Goal: Communication & Community: Answer question/provide support

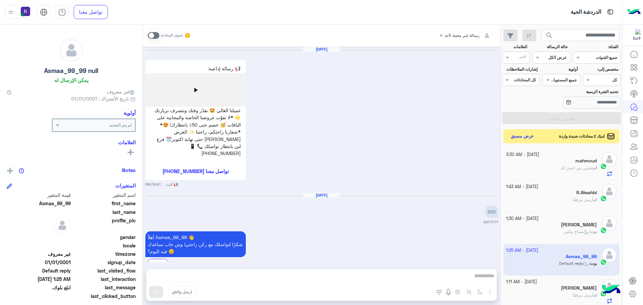
drag, startPoint x: 0, startPoint y: 0, endPoint x: 522, endPoint y: 134, distance: 539.2
click at [522, 134] on button "عرض مسبق" at bounding box center [523, 136] width 28 height 9
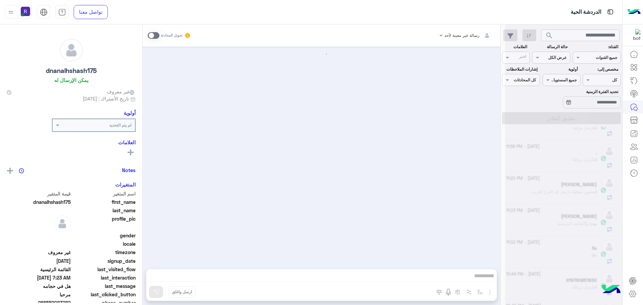
scroll to position [677, 0]
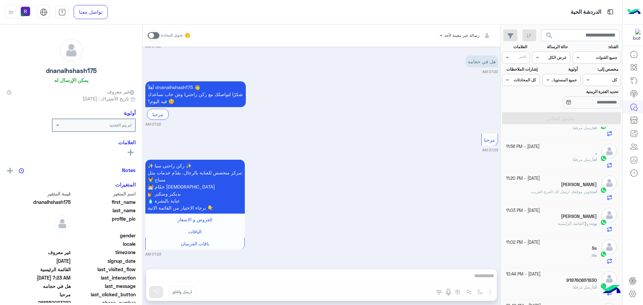
click at [522, 134] on div "انت أرسل مرفقًا" at bounding box center [551, 131] width 91 height 12
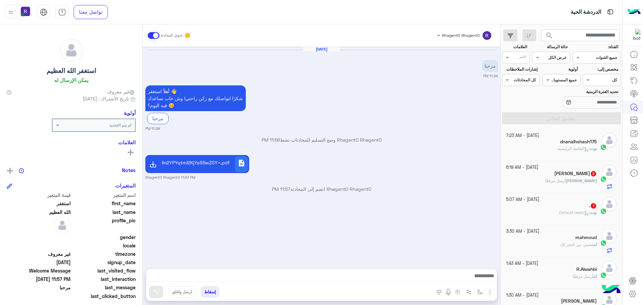
click at [558, 182] on div "[PERSON_NAME] مرفقًا" at bounding box center [551, 184] width 91 height 12
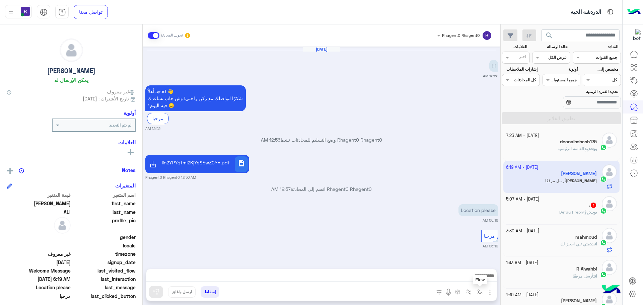
click at [483, 294] on img "button" at bounding box center [480, 292] width 5 height 5
click at [470, 276] on input "text" at bounding box center [465, 276] width 34 height 6
type input "***"
click at [473, 268] on div "لبن" at bounding box center [461, 265] width 50 height 13
type textarea "***"
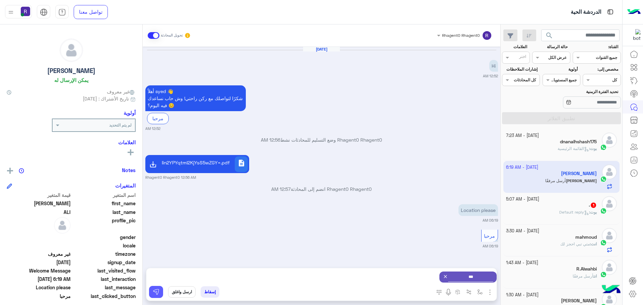
click at [151, 289] on button at bounding box center [156, 292] width 14 height 12
click at [483, 295] on button "button" at bounding box center [480, 292] width 11 height 11
click at [474, 271] on div "أدخل اسم مجموعة الرسائل" at bounding box center [457, 278] width 58 height 18
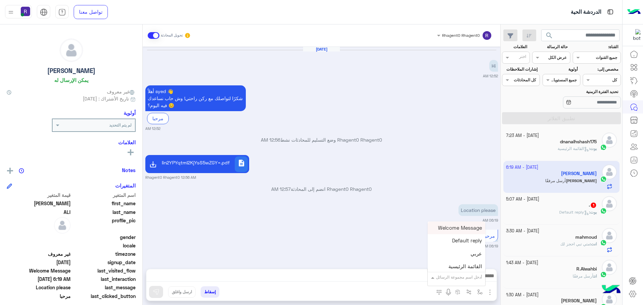
click at [474, 275] on input "text" at bounding box center [465, 276] width 34 height 6
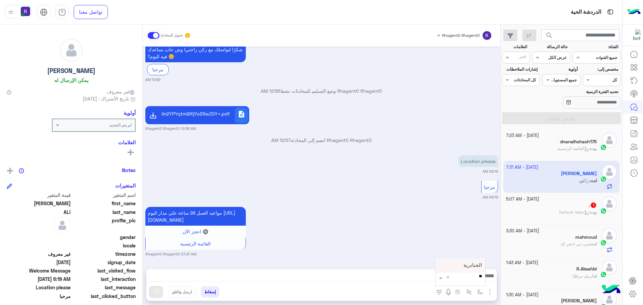
type input "***"
click at [471, 266] on span "الجنادرية" at bounding box center [473, 265] width 18 height 6
type textarea "*********"
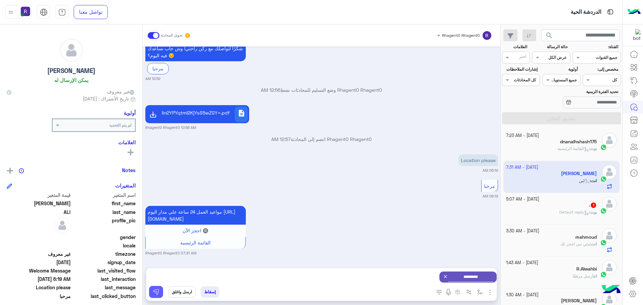
click at [156, 294] on img at bounding box center [156, 292] width 7 height 7
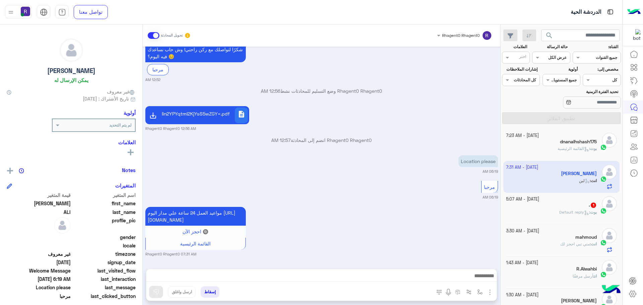
click at [551, 214] on div "[PERSON_NAME] : Default reply" at bounding box center [551, 215] width 91 height 12
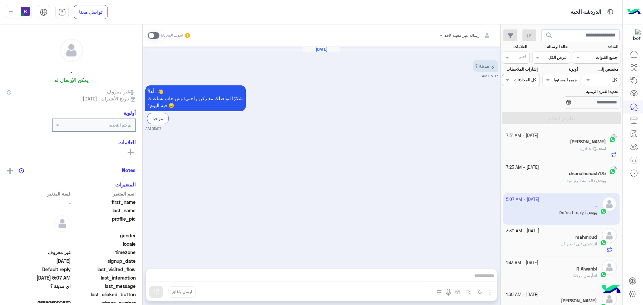
click at [567, 179] on span "بوت : القائمة الرئيسية" at bounding box center [586, 180] width 39 height 5
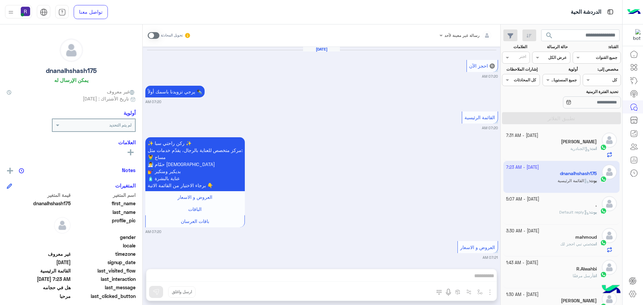
scroll to position [677, 0]
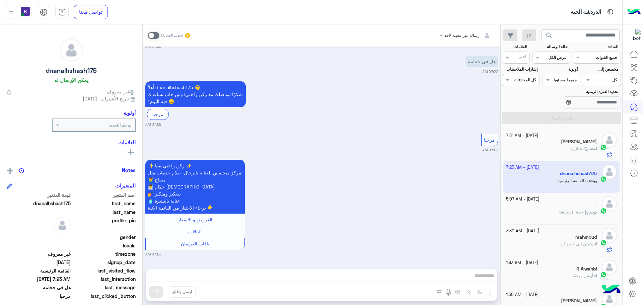
click at [558, 208] on div "." at bounding box center [551, 205] width 91 height 7
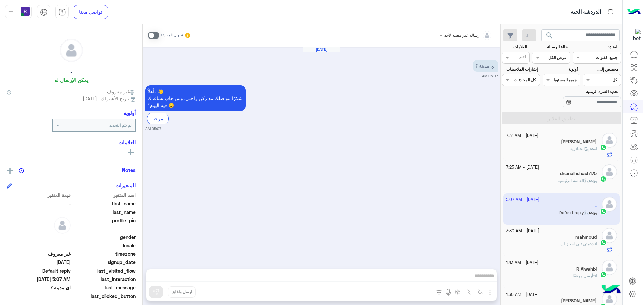
click at [156, 35] on span at bounding box center [154, 35] width 12 height 7
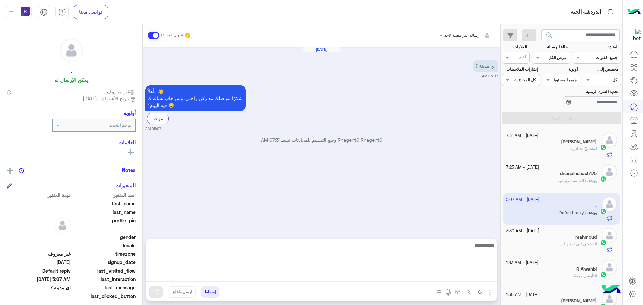
click at [459, 279] on textarea at bounding box center [321, 262] width 351 height 40
type textarea "******"
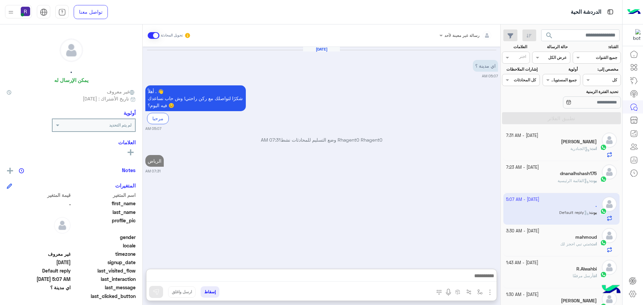
click at [151, 36] on span at bounding box center [154, 35] width 12 height 7
click at [545, 179] on div "بوت : القائمة الرئيسية" at bounding box center [551, 184] width 91 height 12
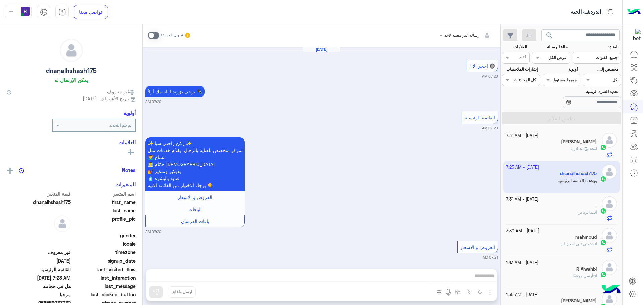
scroll to position [677, 0]
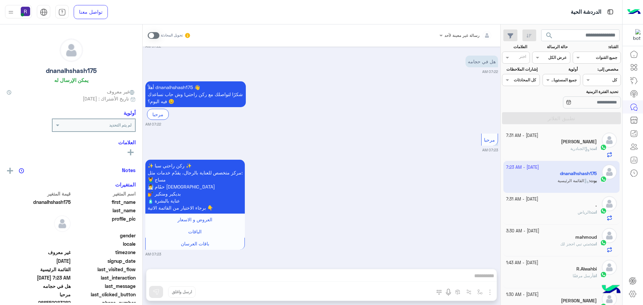
click at [553, 148] on div "انت : الجنادرية" at bounding box center [551, 152] width 91 height 12
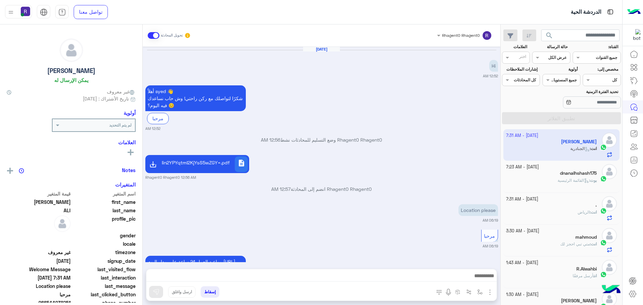
scroll to position [120, 0]
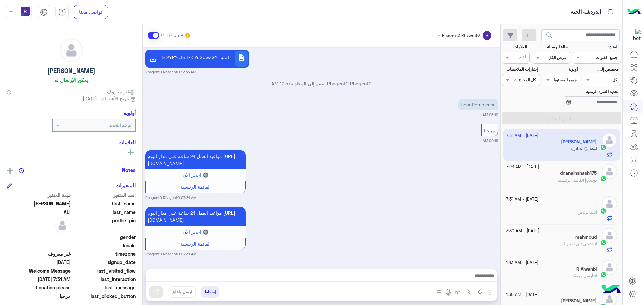
click at [152, 35] on span at bounding box center [154, 35] width 12 height 7
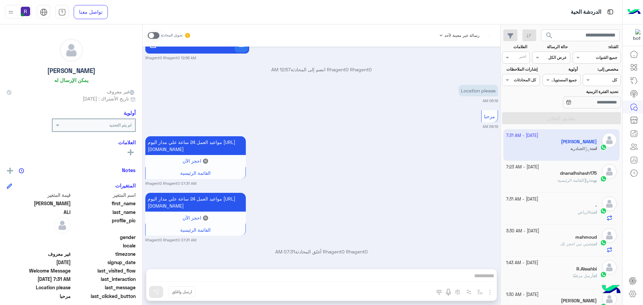
scroll to position [137, 0]
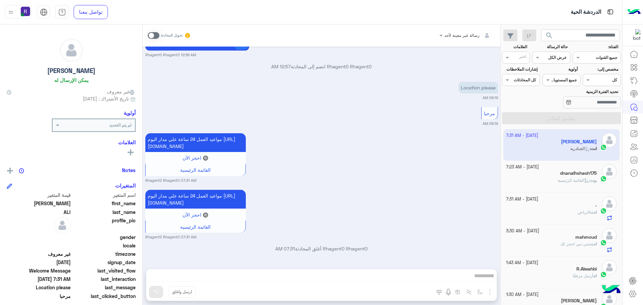
click at [532, 188] on div "بوت : القائمة الرئيسية" at bounding box center [551, 184] width 91 height 12
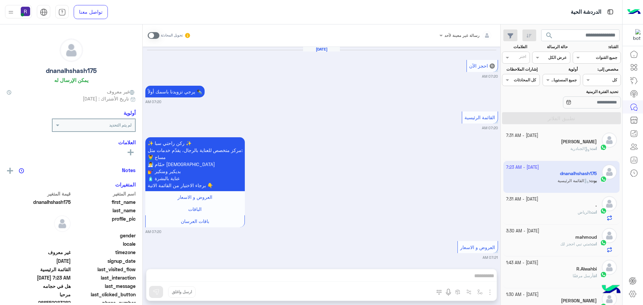
scroll to position [677, 0]
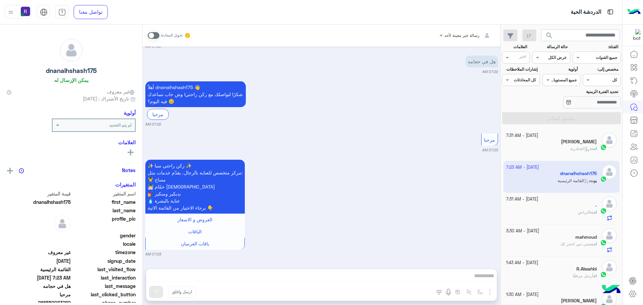
click at [556, 249] on div "انت : متي تبي احجز لك" at bounding box center [551, 247] width 91 height 12
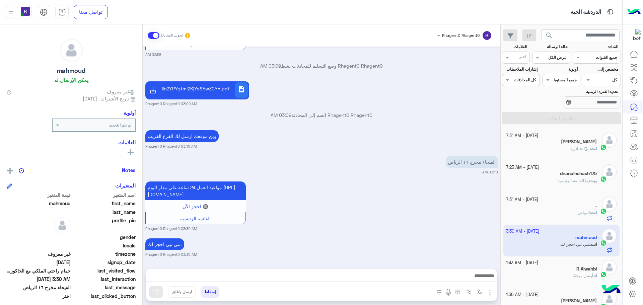
scroll to position [134, 0]
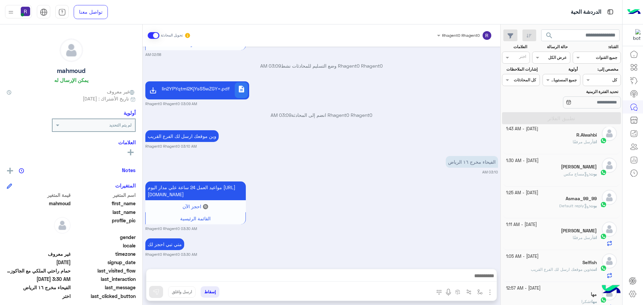
click at [568, 179] on div "بوت : مساج مكس" at bounding box center [551, 177] width 91 height 12
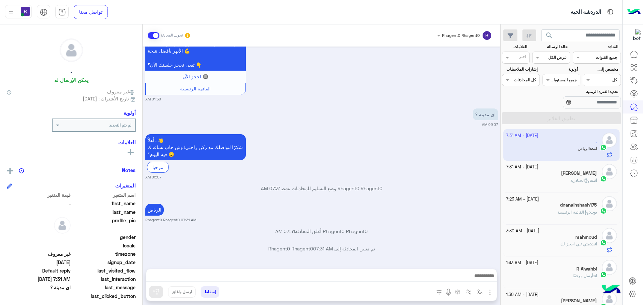
click at [152, 36] on span at bounding box center [154, 35] width 12 height 7
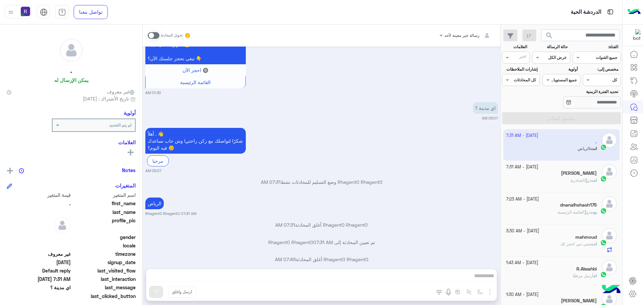
scroll to position [692, 0]
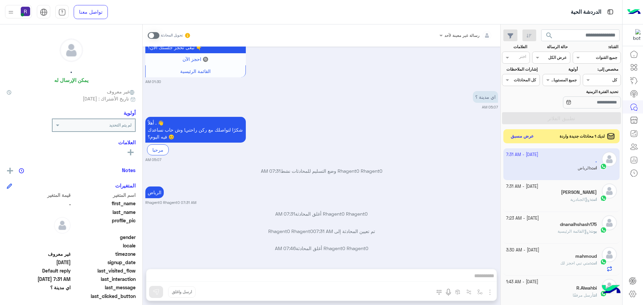
click at [524, 137] on button "عرض مسبق" at bounding box center [523, 136] width 28 height 9
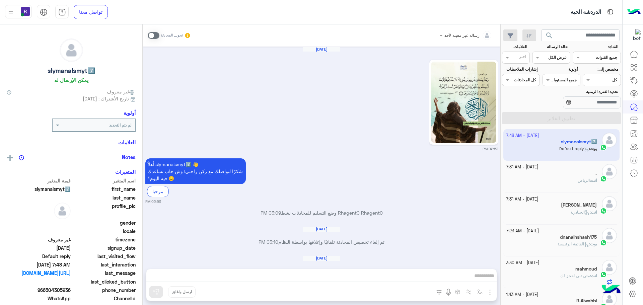
scroll to position [1190, 0]
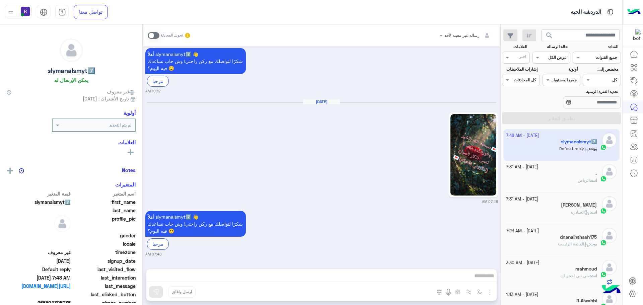
click at [564, 181] on div "انت : الرياض" at bounding box center [551, 184] width 91 height 12
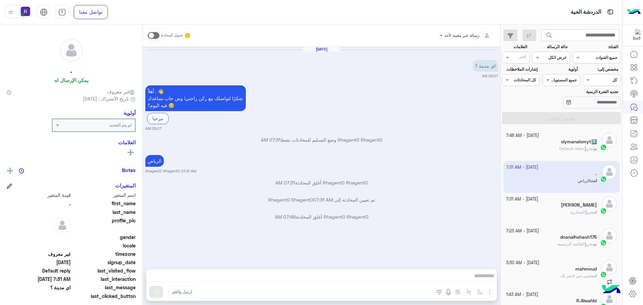
click at [559, 203] on div "[PERSON_NAME]" at bounding box center [551, 205] width 91 height 7
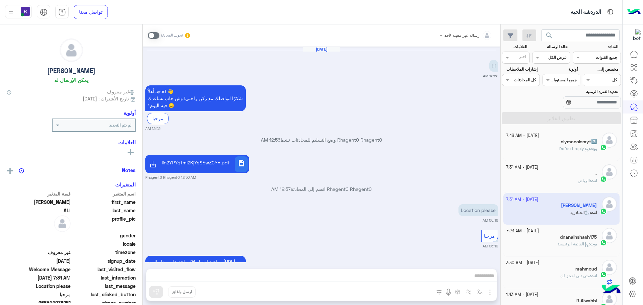
scroll to position [137, 0]
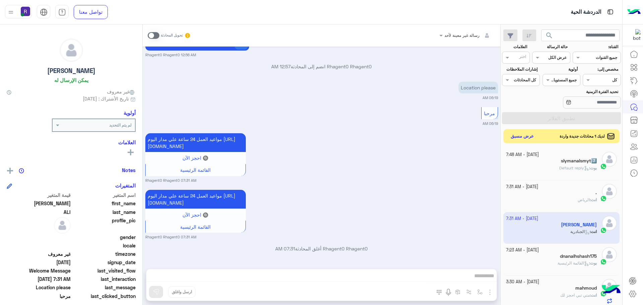
click at [525, 137] on button "عرض مسبق" at bounding box center [523, 136] width 28 height 9
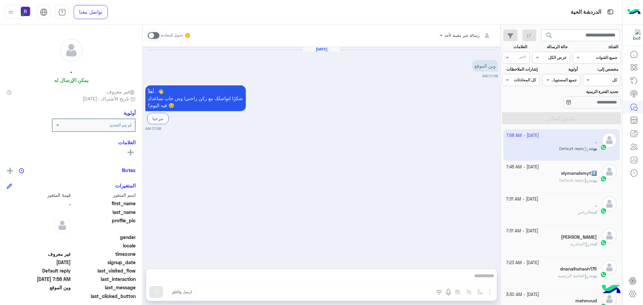
click at [570, 181] on span "Default reply" at bounding box center [575, 180] width 30 height 5
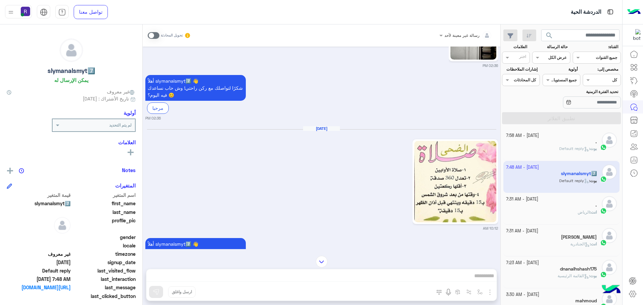
scroll to position [1190, 0]
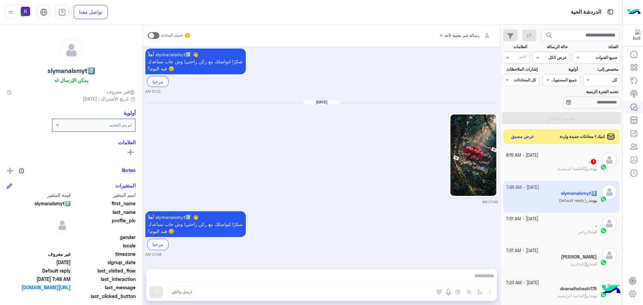
click at [577, 157] on div "15 October - 8:15 AM" at bounding box center [551, 155] width 91 height 6
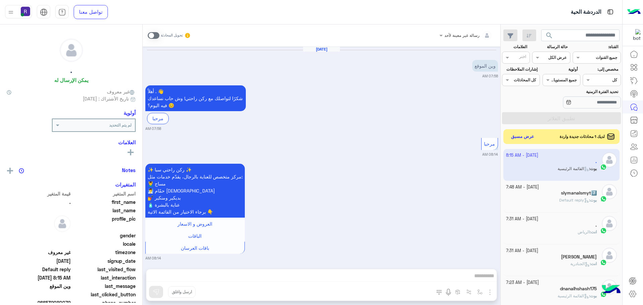
scroll to position [4, 0]
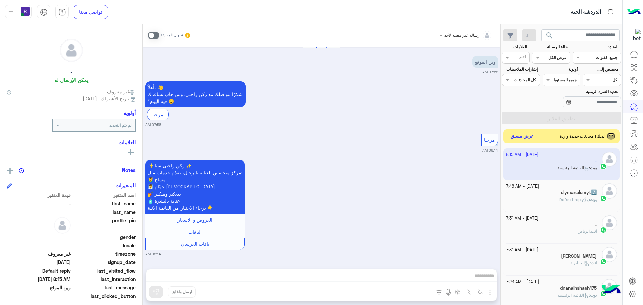
click at [520, 136] on button "عرض مسبق" at bounding box center [523, 136] width 28 height 9
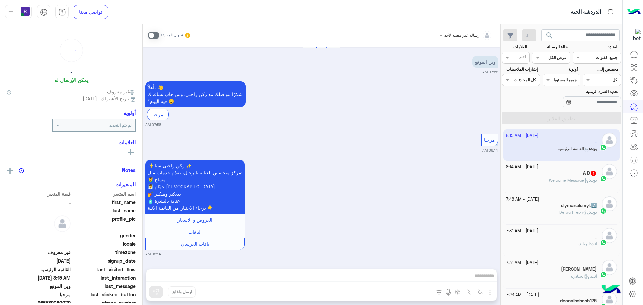
click at [552, 181] on span "Welcome Message" at bounding box center [569, 180] width 40 height 5
